Goal: Task Accomplishment & Management: Manage account settings

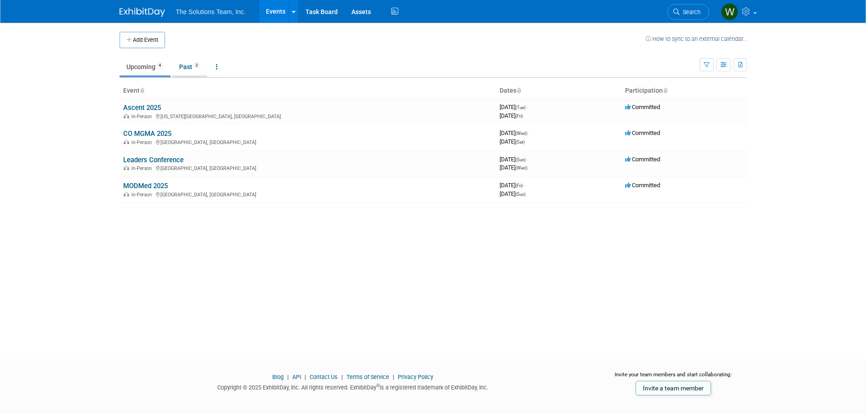
click at [182, 68] on link "Past 3" at bounding box center [189, 66] width 35 height 17
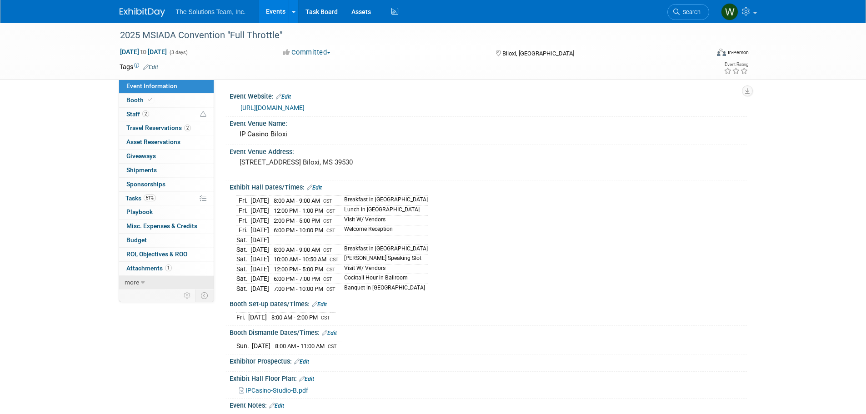
click at [137, 284] on span "more" at bounding box center [132, 282] width 15 height 7
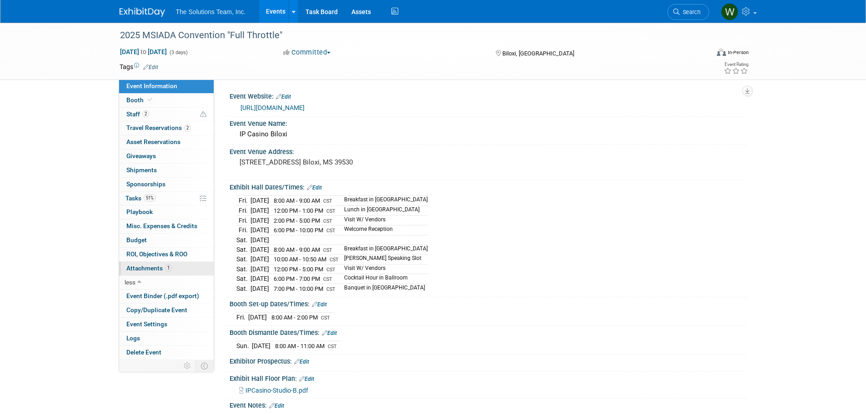
click at [151, 265] on span "Attachments 1" at bounding box center [148, 268] width 45 height 7
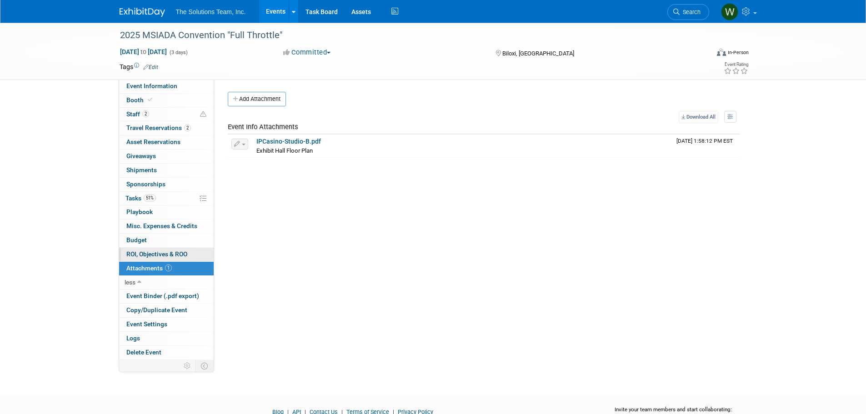
click at [152, 261] on link "0 ROI, Objectives & ROO 0" at bounding box center [166, 255] width 95 height 14
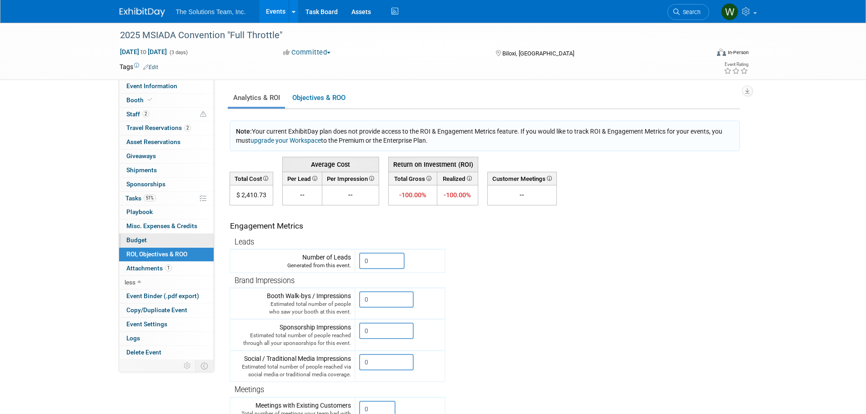
click at [152, 241] on link "Budget" at bounding box center [166, 241] width 95 height 14
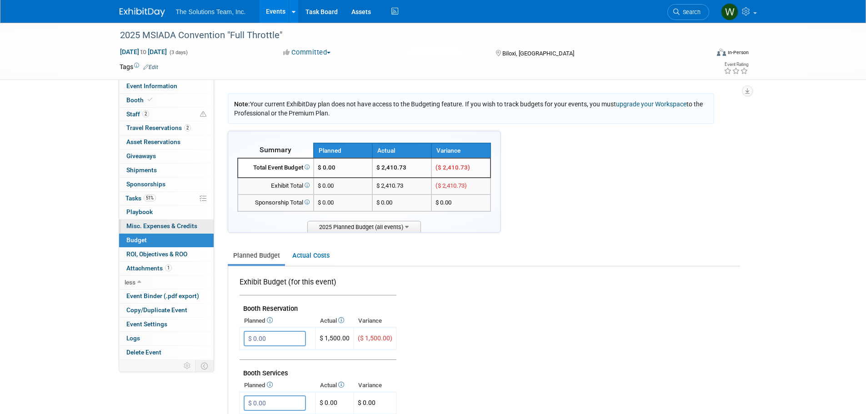
click at [155, 224] on span "Misc. Expenses & Credits 0" at bounding box center [161, 225] width 71 height 7
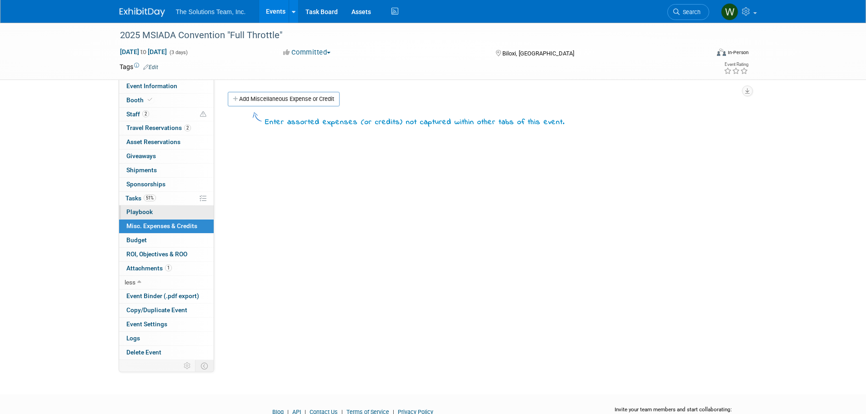
click at [143, 213] on span "Playbook 0" at bounding box center [139, 211] width 26 height 7
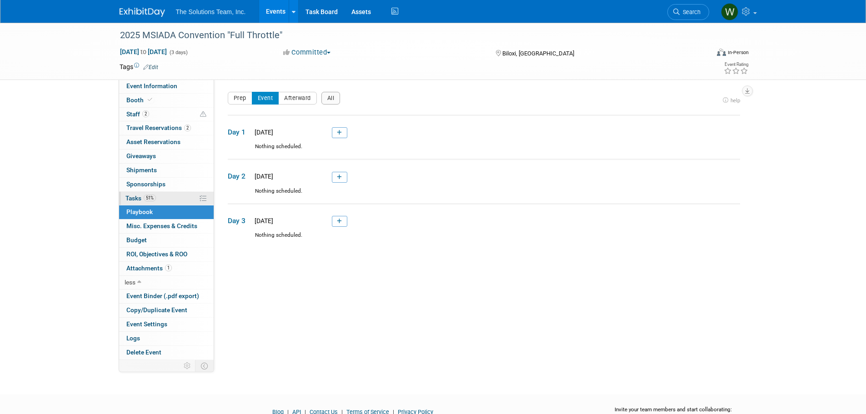
click at [155, 195] on span "51%" at bounding box center [150, 198] width 12 height 7
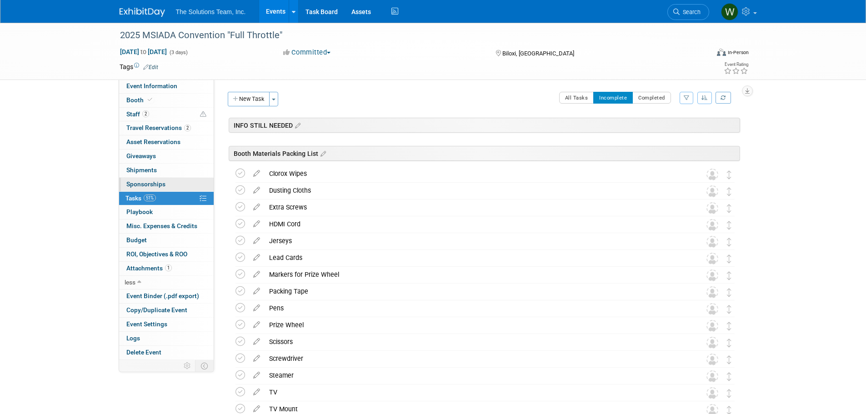
click at [155, 179] on link "0 Sponsorships 0" at bounding box center [166, 185] width 95 height 14
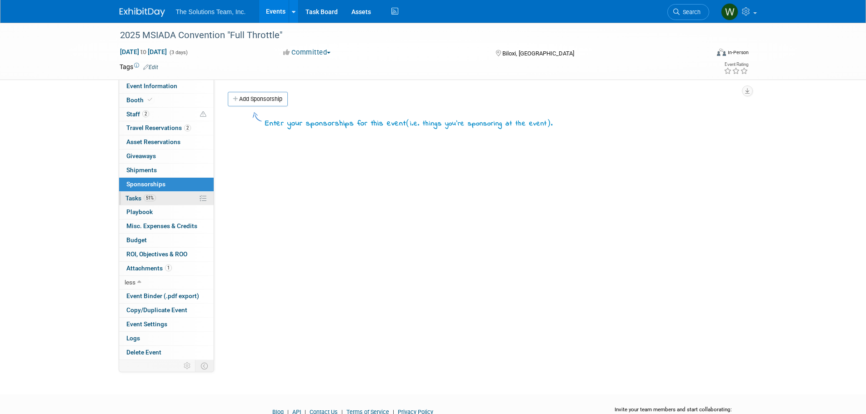
click at [151, 197] on span "51%" at bounding box center [150, 198] width 12 height 7
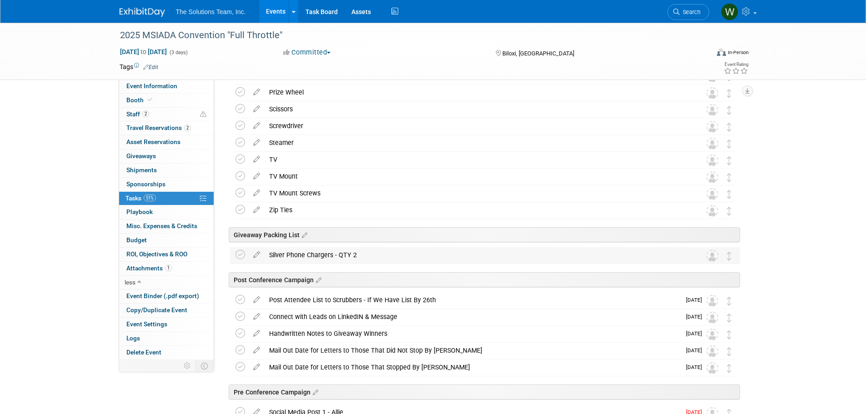
scroll to position [356, 0]
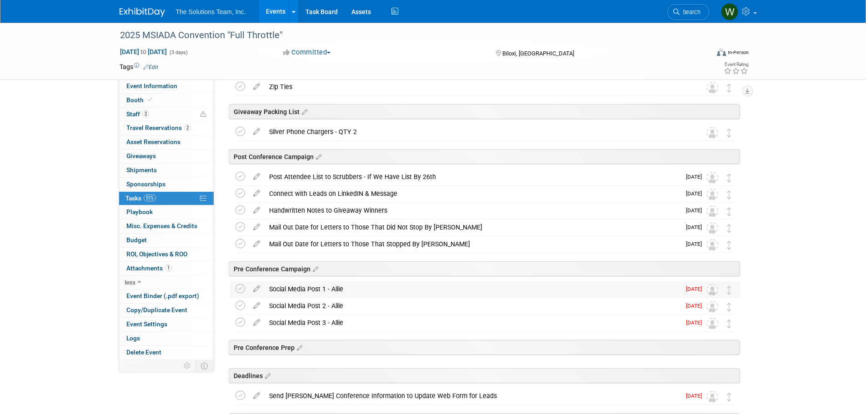
click at [388, 287] on div "Social Media Post 1 - Allie" at bounding box center [473, 288] width 416 height 15
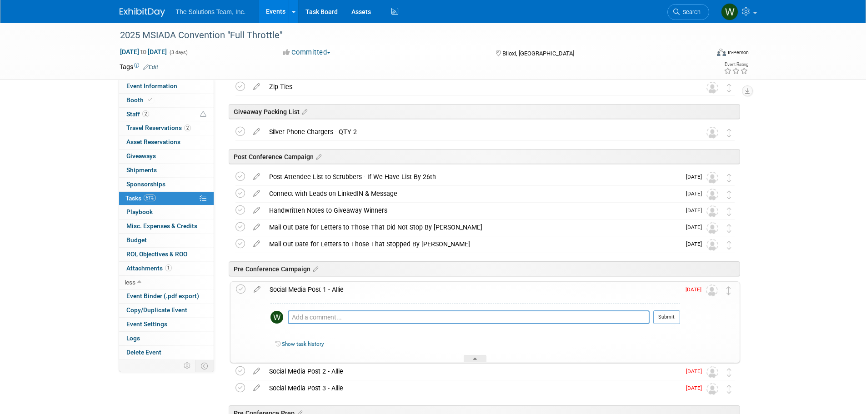
click at [388, 287] on div "Social Media Post 1 - Allie" at bounding box center [472, 289] width 415 height 15
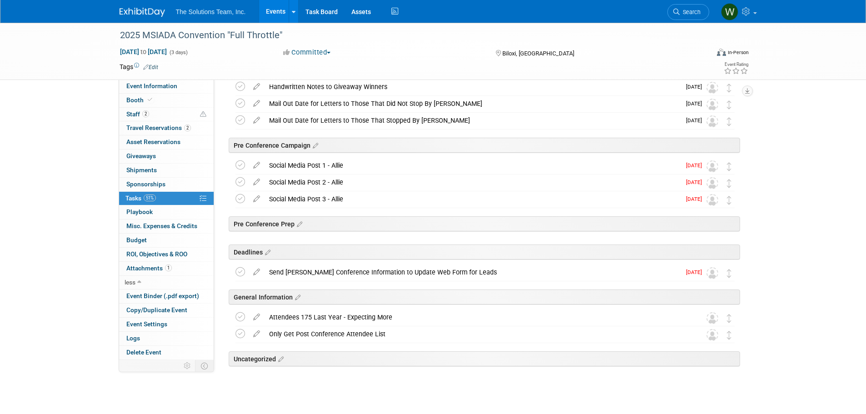
scroll to position [492, 0]
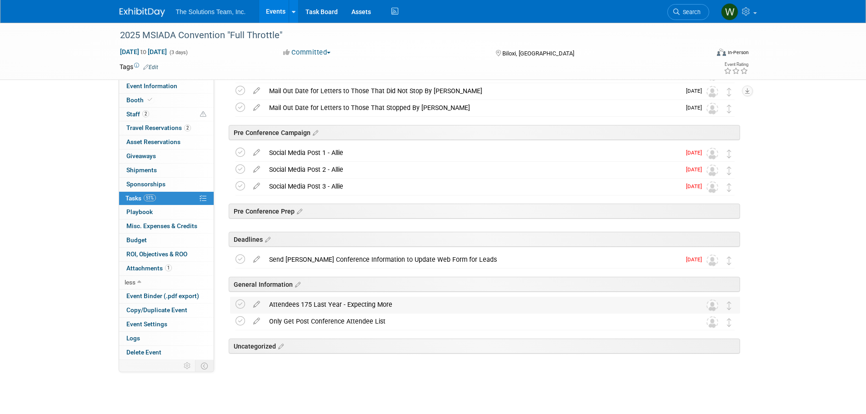
click at [376, 309] on div "Attendees 175 Last Year - Expecting More" at bounding box center [477, 304] width 424 height 15
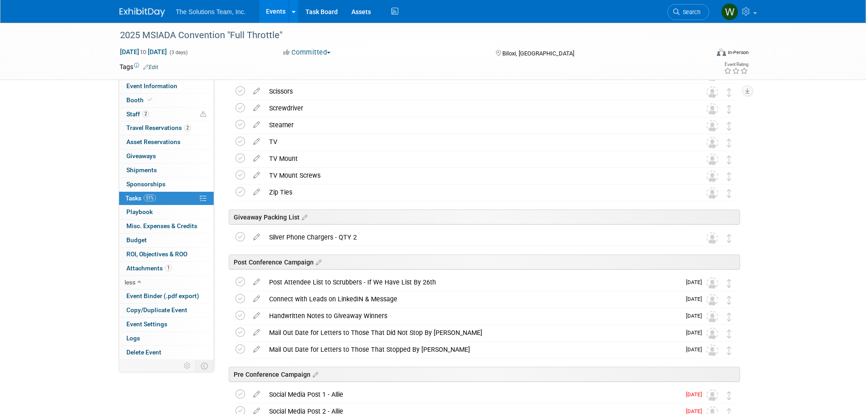
scroll to position [0, 0]
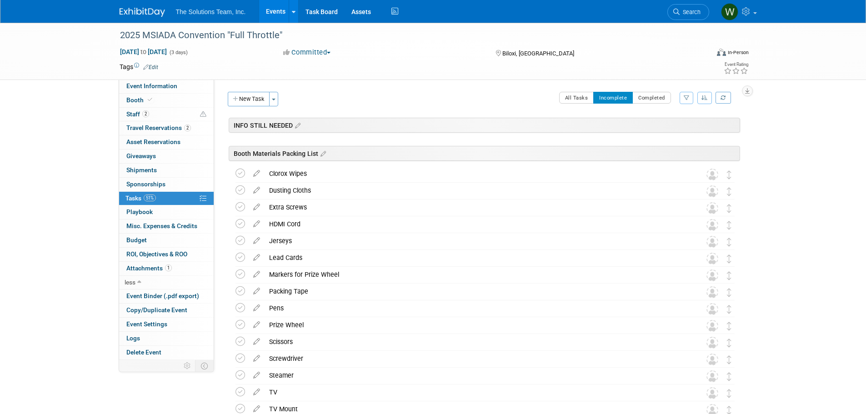
click at [672, 102] on div "All Tasks Incomplete Completed Filter by Assignee -- Select Assignee -- All una…" at bounding box center [511, 101] width 457 height 19
click at [657, 98] on button "Completed" at bounding box center [651, 98] width 39 height 12
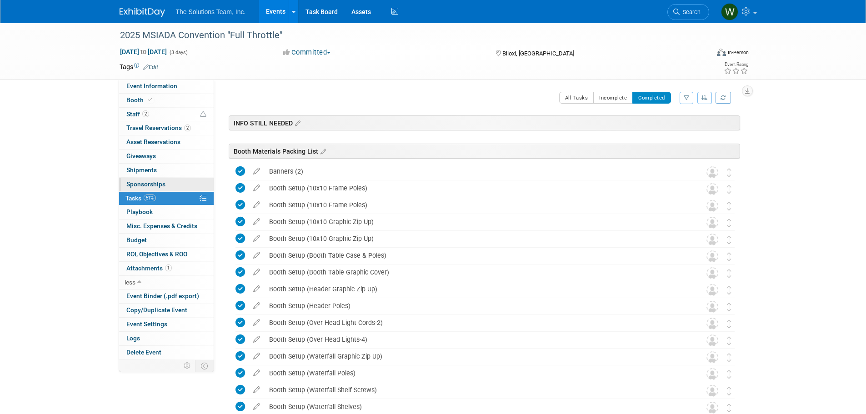
click at [134, 184] on span "Sponsorships 0" at bounding box center [145, 183] width 39 height 7
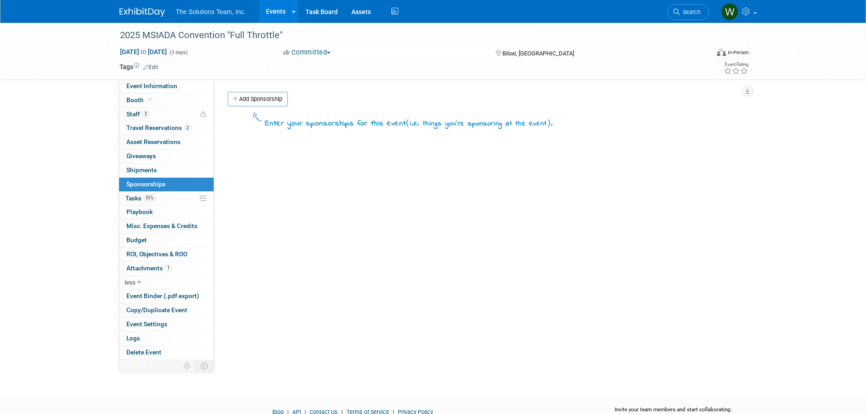
click at [134, 171] on span "Shipments 0" at bounding box center [141, 169] width 30 height 7
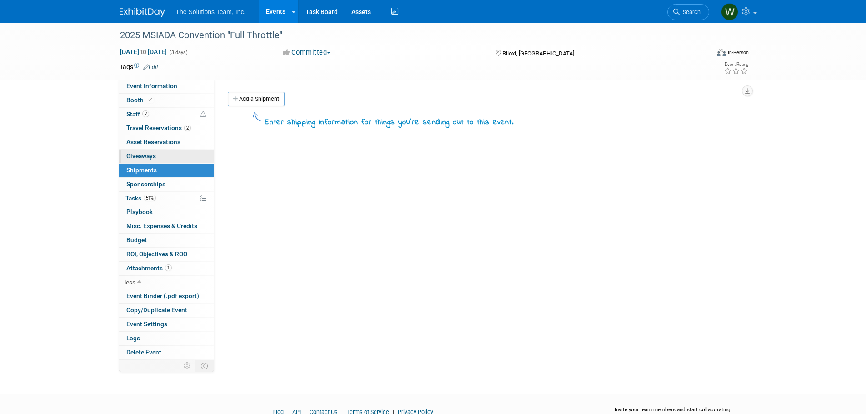
click at [147, 152] on span "Giveaways 0" at bounding box center [141, 155] width 30 height 7
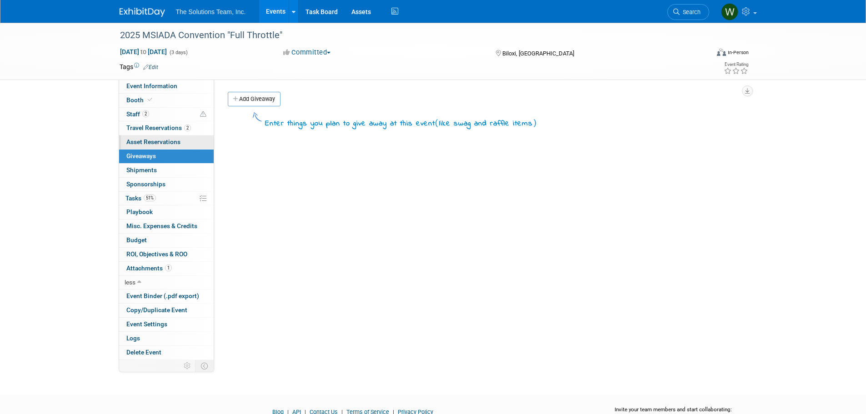
click at [150, 139] on span "Asset Reservations 0" at bounding box center [153, 141] width 54 height 7
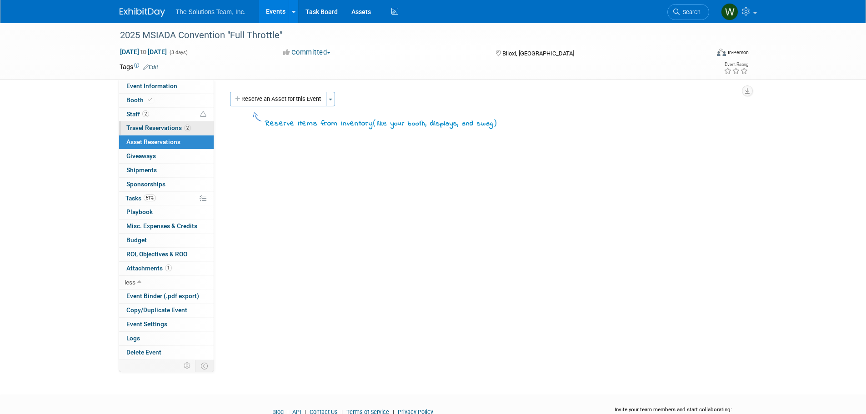
click at [152, 129] on span "Travel Reservations 2" at bounding box center [158, 127] width 65 height 7
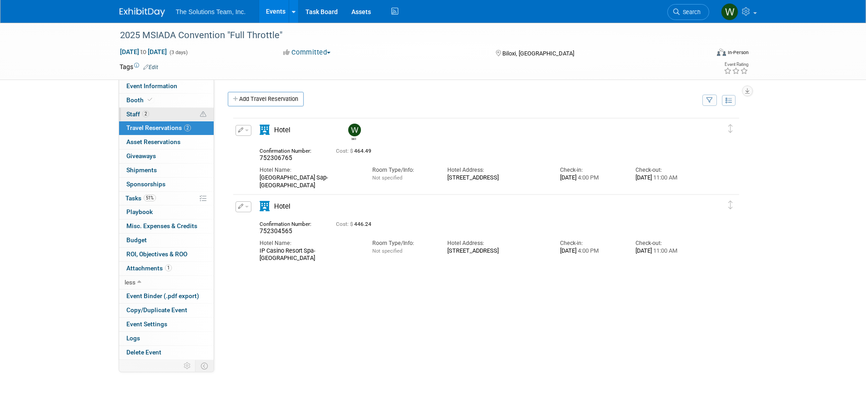
click at [154, 110] on link "2 Staff 2" at bounding box center [166, 115] width 95 height 14
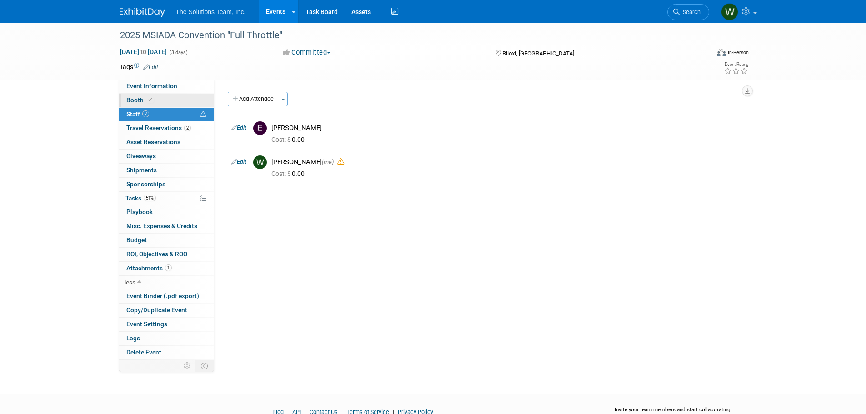
click at [170, 102] on link "Booth" at bounding box center [166, 101] width 95 height 14
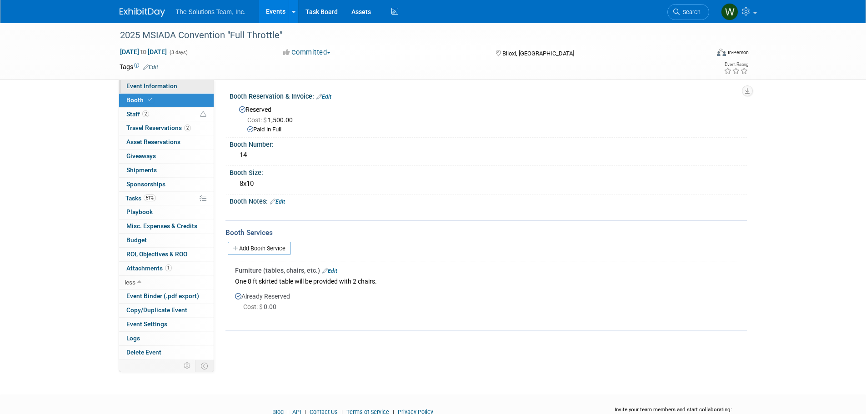
click at [166, 84] on span "Event Information" at bounding box center [151, 85] width 51 height 7
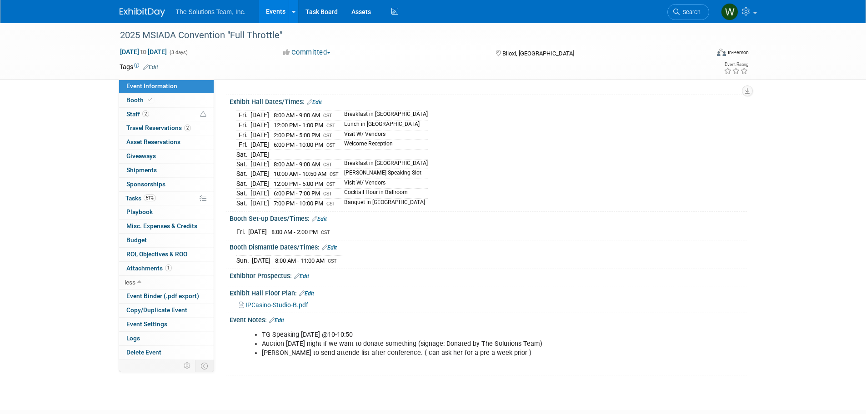
scroll to position [136, 0]
